Goal: Information Seeking & Learning: Learn about a topic

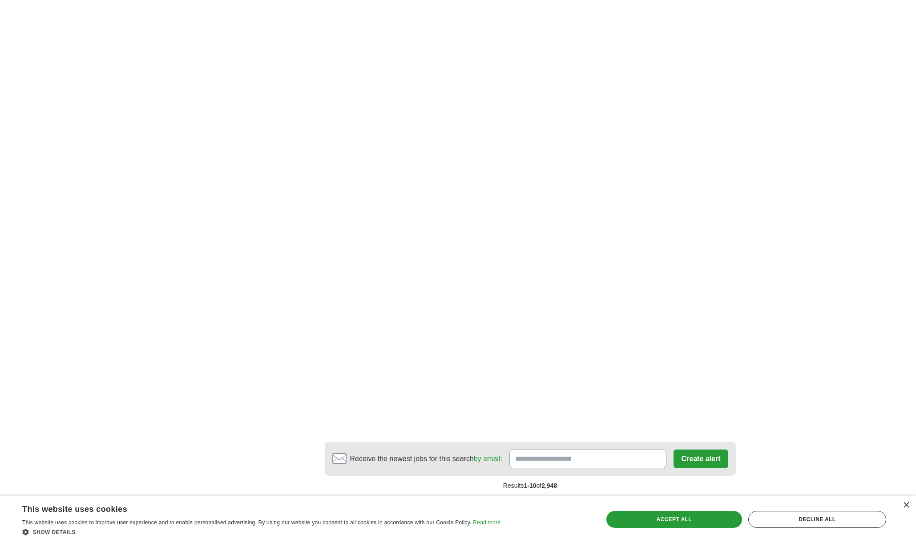
scroll to position [1605, 0]
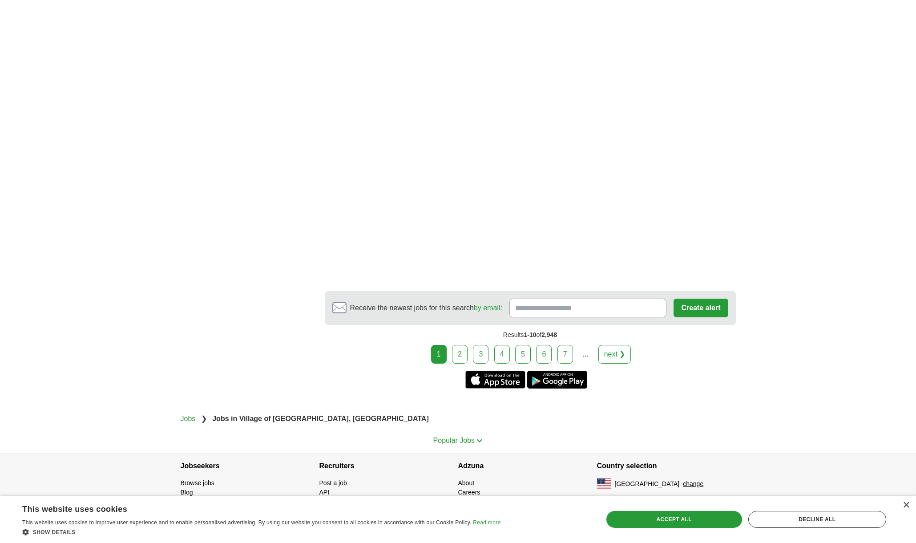
click at [462, 357] on link "2" at bounding box center [460, 354] width 16 height 19
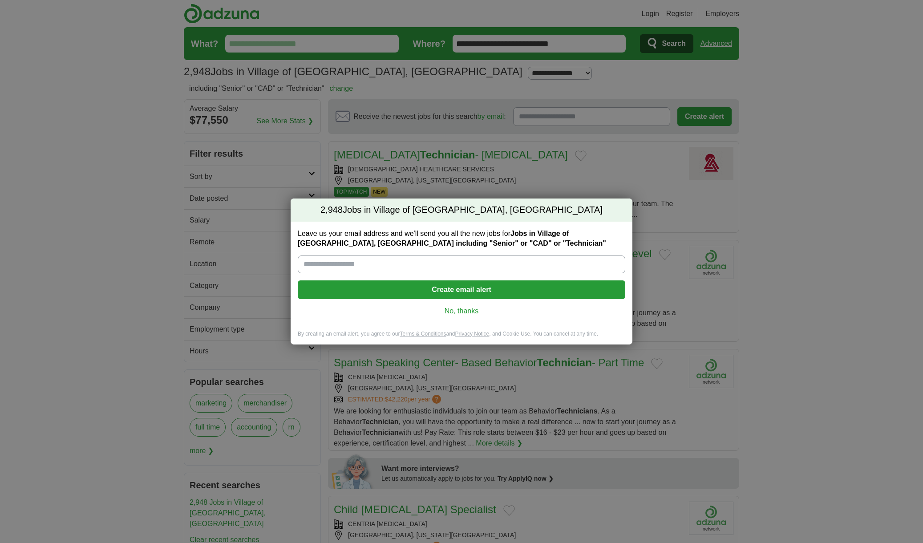
click at [566, 215] on h2 "2,948 Jobs in Village of Los Ranchos, NM" at bounding box center [462, 209] width 342 height 23
